Goal: Communication & Community: Answer question/provide support

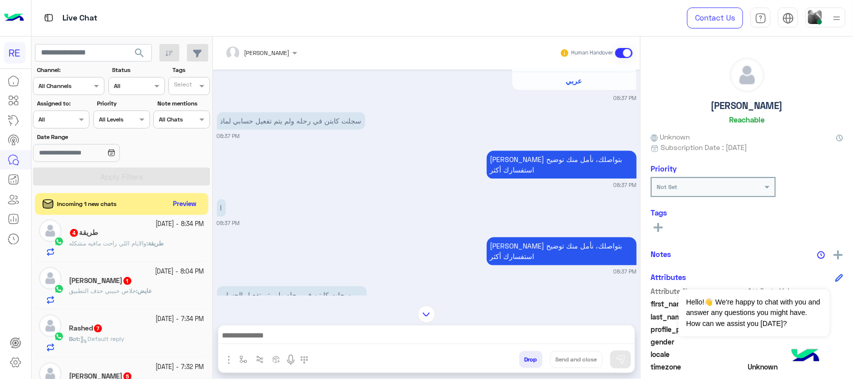
scroll to position [125, 0]
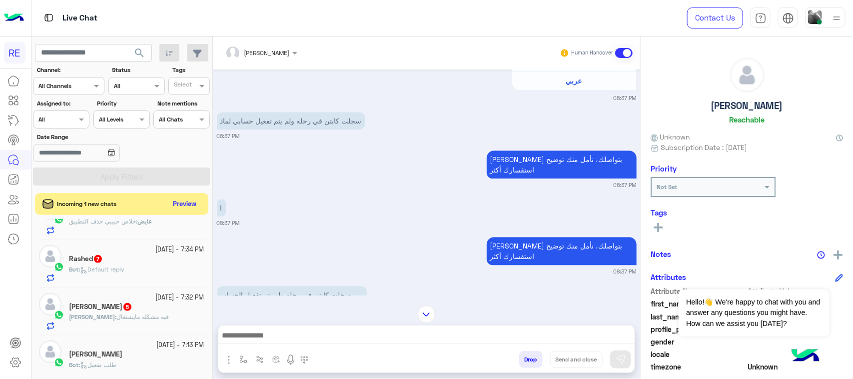
click at [151, 264] on div "Rashed 7" at bounding box center [136, 259] width 135 height 10
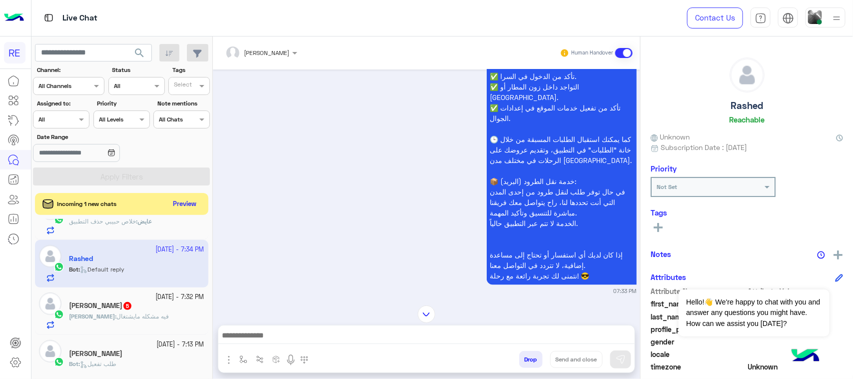
scroll to position [1041, 0]
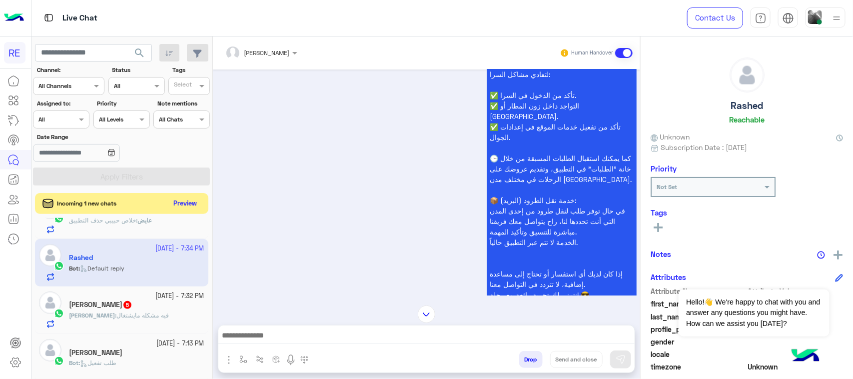
click at [188, 203] on button "Preview" at bounding box center [185, 203] width 31 height 13
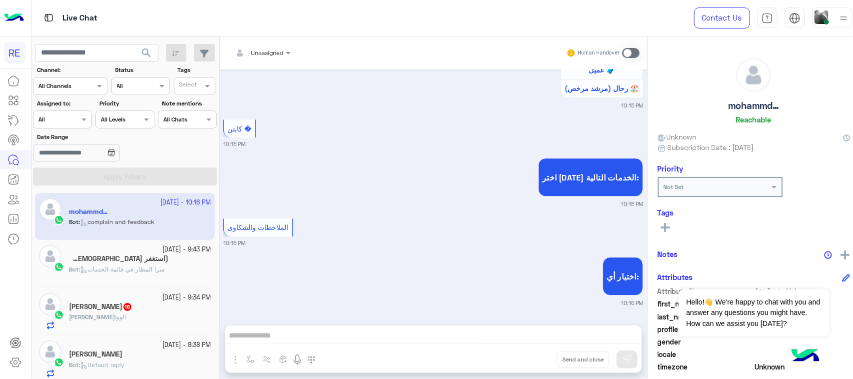
click at [139, 258] on h5 "(استغفر [DEMOGRAPHIC_DATA] واتوب اليه) 5" at bounding box center [118, 258] width 99 height 8
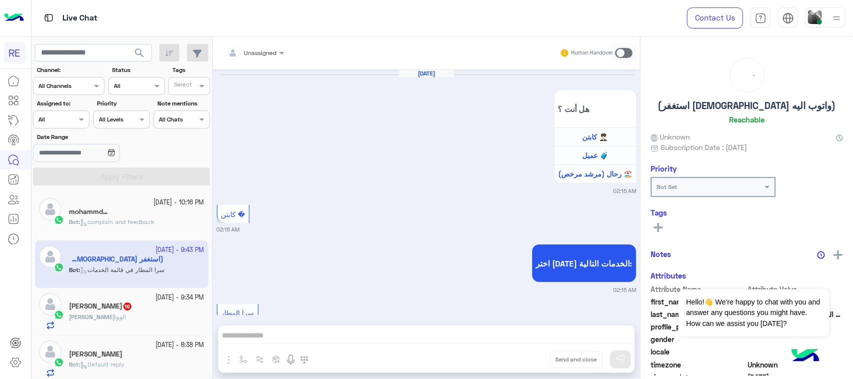
scroll to position [1664, 0]
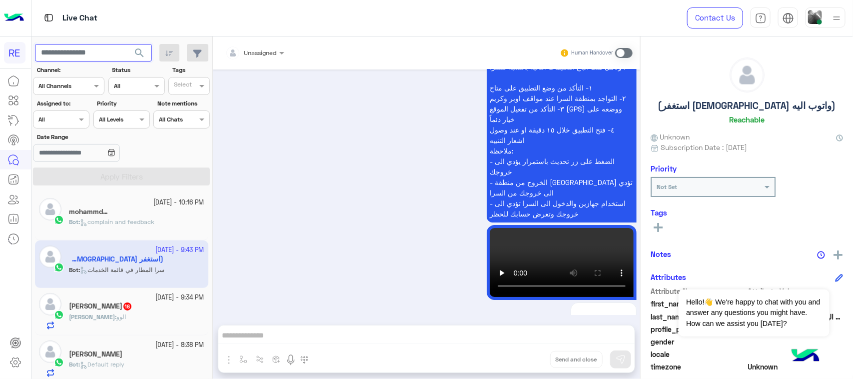
click at [65, 60] on input "text" at bounding box center [93, 53] width 117 height 18
type input "*********"
click at [136, 57] on span "search" at bounding box center [139, 53] width 12 height 12
